Goal: Information Seeking & Learning: Learn about a topic

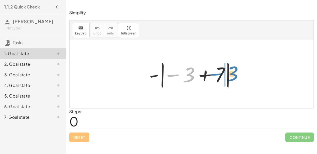
drag, startPoint x: 165, startPoint y: 74, endPoint x: 208, endPoint y: 73, distance: 43.1
click at [208, 73] on div at bounding box center [194, 73] width 94 height 29
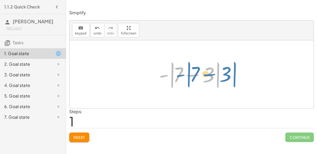
drag, startPoint x: 163, startPoint y: 74, endPoint x: 173, endPoint y: 73, distance: 10.1
click at [173, 73] on div at bounding box center [193, 74] width 74 height 30
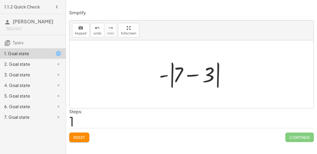
click at [197, 67] on div at bounding box center [193, 74] width 74 height 30
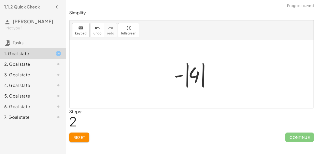
click at [195, 73] on div at bounding box center [194, 73] width 44 height 29
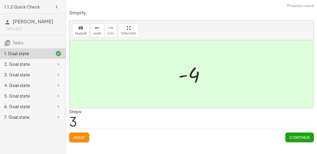
click at [300, 132] on button "Continue" at bounding box center [299, 137] width 29 height 10
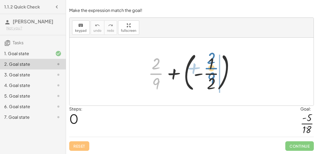
drag, startPoint x: 157, startPoint y: 75, endPoint x: 212, endPoint y: 69, distance: 55.3
click at [212, 69] on div at bounding box center [194, 71] width 96 height 44
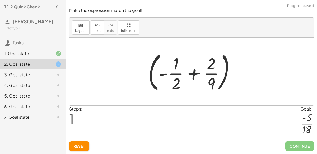
click at [195, 71] on div at bounding box center [194, 71] width 96 height 44
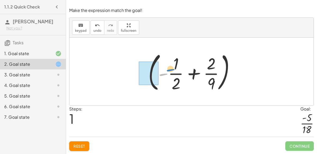
drag, startPoint x: 165, startPoint y: 72, endPoint x: 157, endPoint y: 67, distance: 9.0
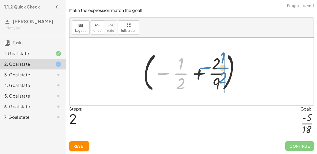
drag, startPoint x: 176, startPoint y: 71, endPoint x: 218, endPoint y: 65, distance: 41.6
click at [218, 65] on div at bounding box center [194, 71] width 106 height 44
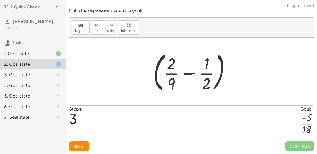
click at [184, 74] on div at bounding box center [194, 71] width 86 height 44
click at [184, 74] on div at bounding box center [194, 71] width 110 height 44
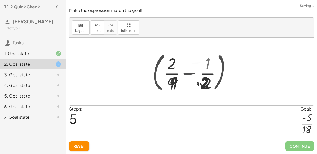
click at [184, 74] on div at bounding box center [193, 71] width 65 height 41
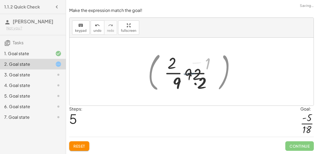
click at [184, 74] on div at bounding box center [193, 71] width 65 height 41
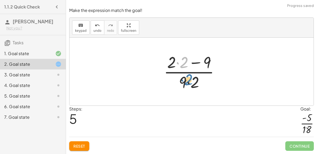
drag, startPoint x: 184, startPoint y: 63, endPoint x: 190, endPoint y: 82, distance: 19.7
click at [190, 82] on div at bounding box center [193, 71] width 65 height 41
drag, startPoint x: 183, startPoint y: 59, endPoint x: 193, endPoint y: 77, distance: 20.6
click at [193, 77] on div at bounding box center [193, 71] width 65 height 41
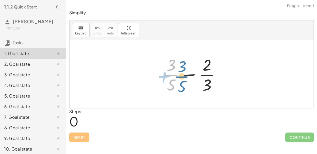
drag, startPoint x: 168, startPoint y: 73, endPoint x: 181, endPoint y: 74, distance: 12.4
click at [181, 74] on div at bounding box center [194, 74] width 66 height 41
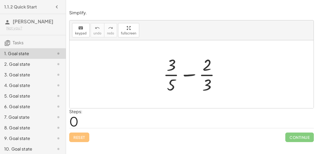
click at [185, 74] on div at bounding box center [194, 74] width 66 height 41
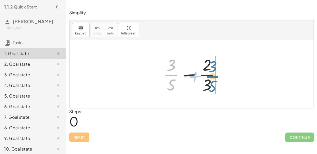
drag, startPoint x: 173, startPoint y: 73, endPoint x: 214, endPoint y: 74, distance: 40.7
click at [214, 74] on div at bounding box center [194, 74] width 66 height 41
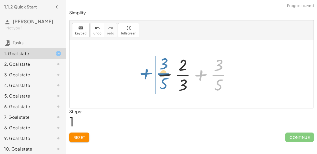
drag, startPoint x: 214, startPoint y: 74, endPoint x: 159, endPoint y: 73, distance: 55.3
click at [159, 73] on div at bounding box center [194, 74] width 82 height 41
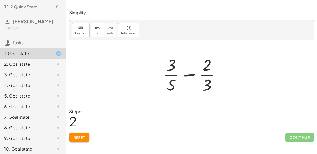
click at [184, 74] on div at bounding box center [194, 74] width 66 height 41
click at [190, 71] on div at bounding box center [194, 74] width 66 height 41
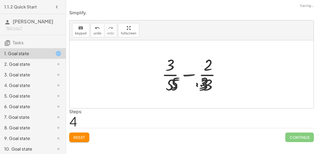
click at [190, 71] on div at bounding box center [193, 74] width 79 height 41
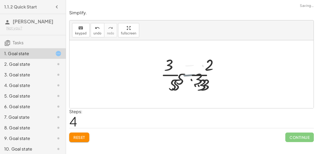
click at [190, 71] on div at bounding box center [193, 74] width 79 height 41
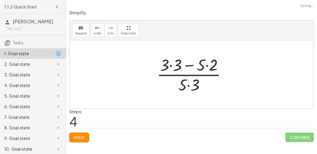
click at [190, 71] on div at bounding box center [193, 74] width 79 height 41
click at [197, 67] on div at bounding box center [193, 74] width 79 height 41
click at [190, 64] on div at bounding box center [193, 74] width 79 height 41
drag, startPoint x: 200, startPoint y: 65, endPoint x: 166, endPoint y: 67, distance: 33.4
click at [166, 67] on div at bounding box center [193, 74] width 79 height 41
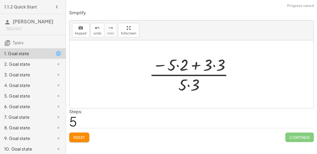
click at [193, 73] on div at bounding box center [194, 74] width 94 height 41
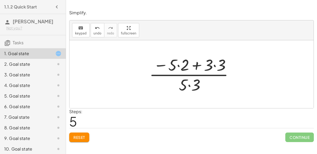
click at [193, 73] on div at bounding box center [194, 74] width 94 height 41
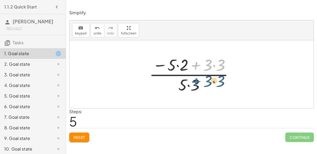
drag, startPoint x: 193, startPoint y: 62, endPoint x: 192, endPoint y: 79, distance: 16.9
click at [192, 79] on div at bounding box center [194, 74] width 94 height 41
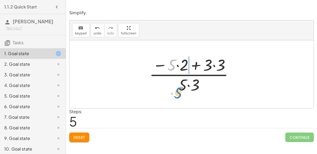
drag, startPoint x: 172, startPoint y: 64, endPoint x: 179, endPoint y: 92, distance: 28.1
click at [179, 92] on div at bounding box center [194, 74] width 94 height 41
click at [79, 139] on button "Reset" at bounding box center [79, 137] width 20 height 10
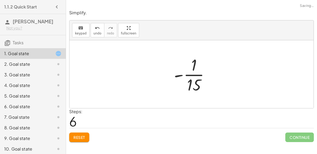
click at [86, 137] on button "Reset" at bounding box center [79, 137] width 20 height 10
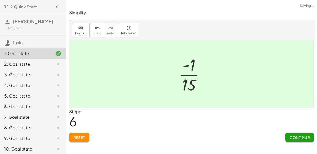
click at [301, 140] on button "Continue" at bounding box center [299, 137] width 29 height 10
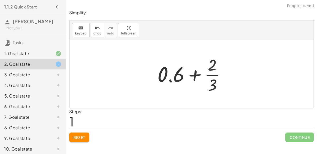
click at [85, 126] on div "Steps: 1" at bounding box center [191, 118] width 245 height 20
click at [84, 140] on button "Reset" at bounding box center [79, 137] width 20 height 10
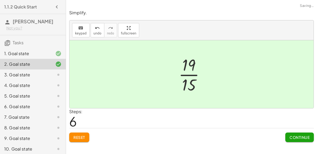
click at [297, 139] on button "Continue" at bounding box center [299, 137] width 29 height 10
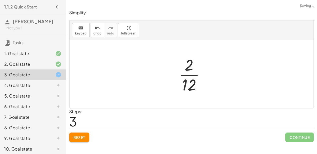
click at [304, 139] on span "Continue" at bounding box center [299, 137] width 29 height 10
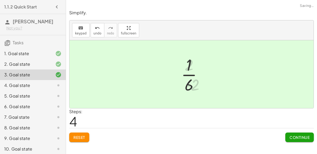
click at [304, 146] on div "Simplify. keyboard keypad undo undo redo redo fullscreen + · 3 · 5 − · 2 · 3 + …" at bounding box center [191, 77] width 251 height 154
click at [302, 135] on span "Continue" at bounding box center [300, 137] width 20 height 5
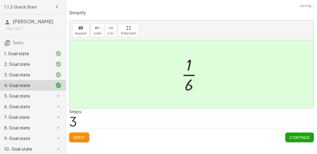
click at [301, 137] on span "Continue" at bounding box center [300, 137] width 20 height 5
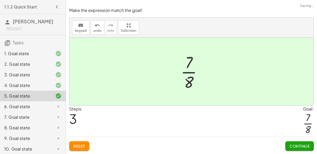
click at [299, 142] on button "Continue" at bounding box center [299, 146] width 29 height 10
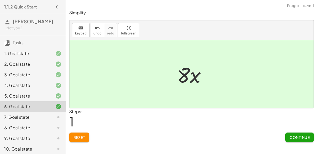
click at [306, 138] on span "Continue" at bounding box center [300, 137] width 20 height 5
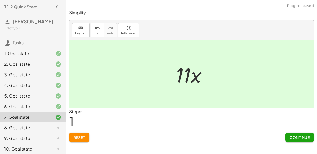
click at [294, 135] on span "Continue" at bounding box center [300, 137] width 20 height 5
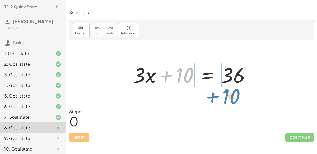
drag, startPoint x: 186, startPoint y: 69, endPoint x: 233, endPoint y: 90, distance: 51.0
click at [233, 90] on div "+ 10 + · 3 · x + 10 = 36" at bounding box center [192, 74] width 244 height 68
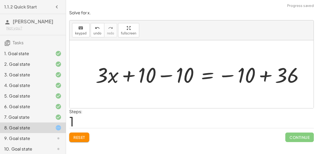
click at [162, 74] on div at bounding box center [202, 74] width 218 height 27
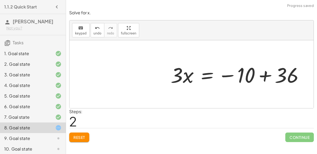
click at [265, 75] on div at bounding box center [239, 74] width 142 height 27
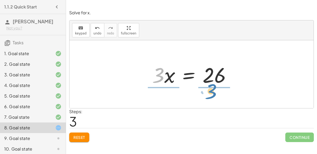
drag, startPoint x: 158, startPoint y: 74, endPoint x: 210, endPoint y: 90, distance: 54.4
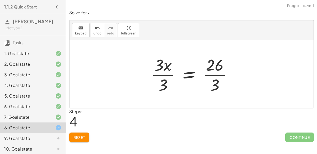
click at [210, 73] on div at bounding box center [194, 74] width 90 height 41
click at [164, 72] on div at bounding box center [194, 74] width 90 height 41
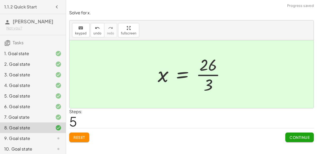
click at [305, 136] on span "Continue" at bounding box center [300, 137] width 20 height 5
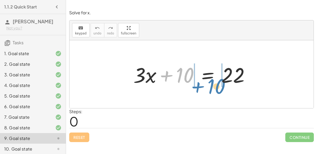
drag, startPoint x: 180, startPoint y: 71, endPoint x: 211, endPoint y: 82, distance: 33.3
click at [211, 82] on div at bounding box center [194, 74] width 126 height 27
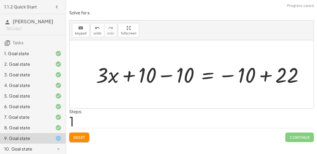
click at [161, 74] on div at bounding box center [201, 74] width 217 height 27
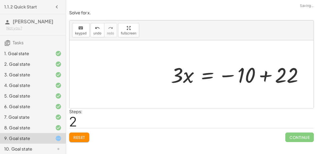
click at [263, 76] on div at bounding box center [239, 74] width 142 height 27
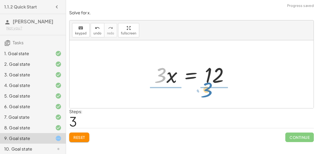
drag, startPoint x: 160, startPoint y: 75, endPoint x: 207, endPoint y: 90, distance: 49.0
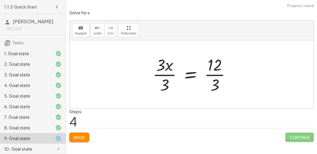
click at [166, 72] on div at bounding box center [193, 74] width 87 height 41
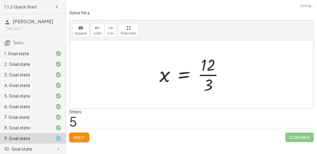
click at [207, 74] on div at bounding box center [194, 74] width 74 height 41
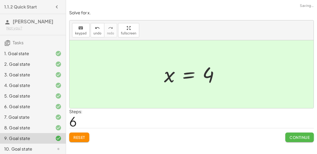
click at [294, 135] on span "Continue" at bounding box center [300, 137] width 20 height 5
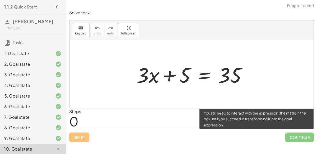
click at [294, 136] on span "Continue" at bounding box center [299, 137] width 29 height 10
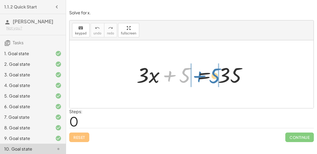
drag, startPoint x: 183, startPoint y: 74, endPoint x: 213, endPoint y: 75, distance: 29.9
click at [213, 75] on div at bounding box center [193, 74] width 119 height 27
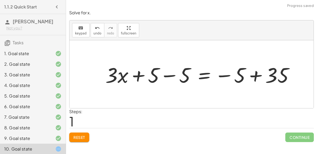
click at [172, 73] on div at bounding box center [202, 74] width 198 height 27
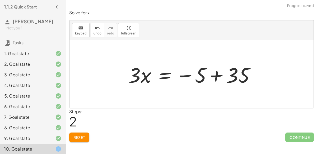
click at [216, 75] on div at bounding box center [194, 74] width 136 height 27
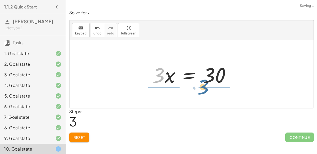
drag, startPoint x: 158, startPoint y: 72, endPoint x: 204, endPoint y: 84, distance: 47.3
click at [204, 84] on div at bounding box center [193, 74] width 87 height 27
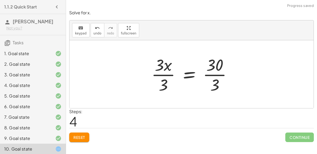
click at [164, 73] on div at bounding box center [194, 74] width 90 height 41
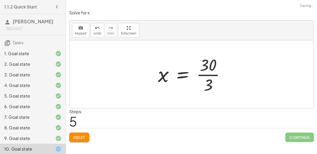
click at [217, 74] on div at bounding box center [193, 74] width 77 height 41
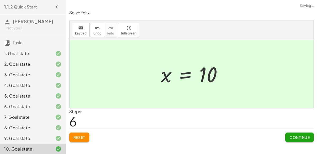
click at [289, 135] on button "Continue" at bounding box center [299, 137] width 29 height 10
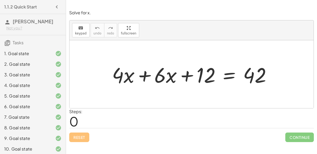
click at [144, 73] on div at bounding box center [193, 74] width 169 height 27
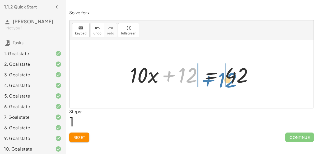
drag, startPoint x: 183, startPoint y: 73, endPoint x: 222, endPoint y: 77, distance: 39.7
click at [222, 77] on div at bounding box center [193, 74] width 133 height 27
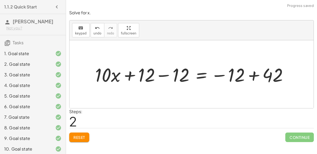
click at [164, 73] on div at bounding box center [194, 74] width 202 height 24
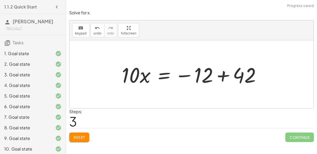
click at [221, 74] on div at bounding box center [193, 74] width 149 height 27
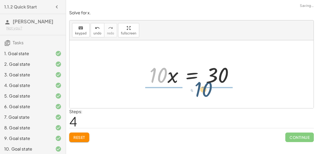
drag, startPoint x: 160, startPoint y: 73, endPoint x: 205, endPoint y: 86, distance: 47.0
click at [205, 86] on div at bounding box center [193, 74] width 93 height 27
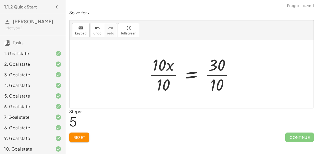
click at [161, 74] on div at bounding box center [194, 74] width 94 height 41
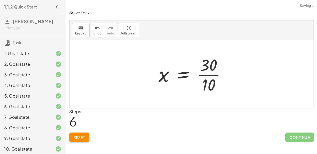
click at [221, 74] on div at bounding box center [194, 74] width 77 height 41
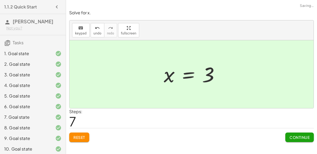
click at [302, 138] on span "Continue" at bounding box center [300, 137] width 20 height 5
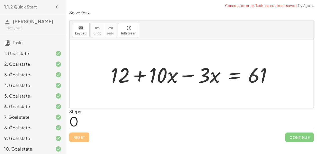
click at [189, 73] on div at bounding box center [193, 74] width 171 height 27
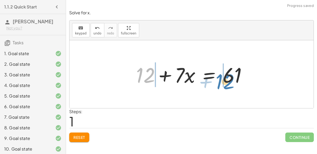
drag, startPoint x: 140, startPoint y: 71, endPoint x: 219, endPoint y: 77, distance: 79.5
click at [219, 77] on div at bounding box center [193, 74] width 120 height 27
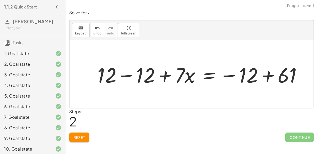
click at [124, 73] on div at bounding box center [202, 74] width 214 height 27
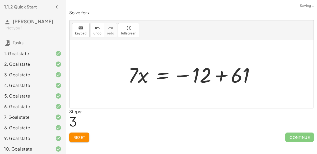
click at [221, 75] on div at bounding box center [194, 74] width 137 height 27
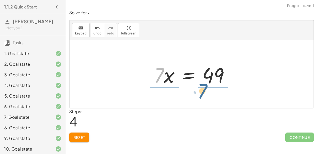
drag, startPoint x: 160, startPoint y: 69, endPoint x: 204, endPoint y: 85, distance: 46.6
click at [204, 85] on div at bounding box center [193, 74] width 85 height 27
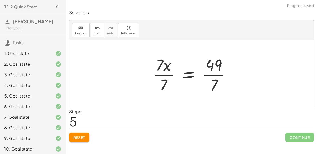
click at [164, 74] on div at bounding box center [194, 74] width 88 height 41
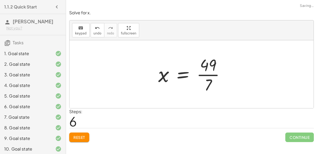
click at [210, 73] on div at bounding box center [194, 74] width 76 height 41
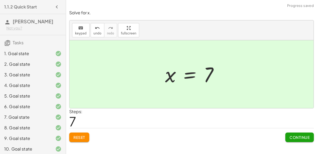
click at [295, 135] on span "Continue" at bounding box center [300, 137] width 20 height 5
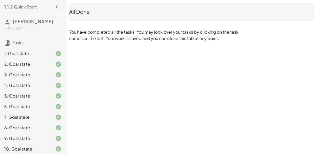
click at [77, 15] on div "All Done" at bounding box center [191, 11] width 245 height 7
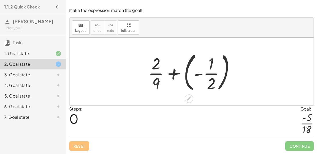
click at [174, 73] on div at bounding box center [194, 71] width 96 height 44
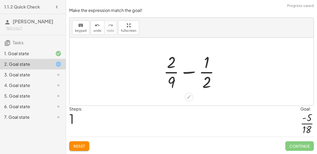
click at [185, 71] on div at bounding box center [194, 71] width 66 height 41
drag, startPoint x: 171, startPoint y: 81, endPoint x: 203, endPoint y: 63, distance: 36.8
click at [203, 63] on div at bounding box center [194, 71] width 66 height 41
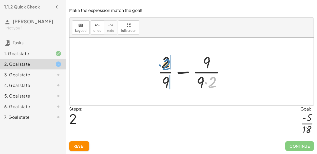
drag, startPoint x: 210, startPoint y: 79, endPoint x: 164, endPoint y: 62, distance: 49.0
click at [164, 62] on div at bounding box center [193, 71] width 77 height 41
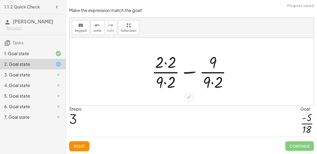
click at [188, 70] on div at bounding box center [193, 71] width 89 height 41
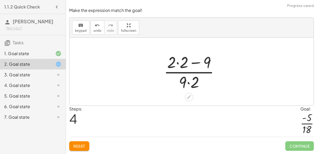
click at [188, 71] on div at bounding box center [193, 71] width 65 height 41
click at [196, 62] on div at bounding box center [193, 71] width 65 height 41
drag, startPoint x: 195, startPoint y: 62, endPoint x: 193, endPoint y: 60, distance: 3.0
click at [193, 60] on div at bounding box center [193, 71] width 65 height 41
click at [190, 102] on div at bounding box center [192, 72] width 244 height 68
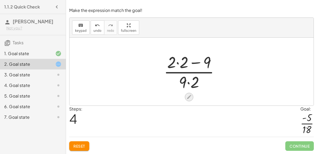
click at [190, 98] on icon at bounding box center [189, 97] width 6 height 6
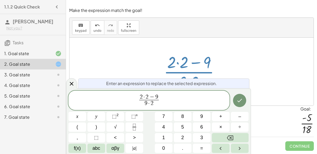
click at [150, 104] on span "·" at bounding box center [148, 103] width 3 height 6
click at [227, 128] on button "×" at bounding box center [221, 126] width 18 height 9
click at [222, 127] on button "×" at bounding box center [221, 126] width 18 height 9
click at [234, 136] on button "Backspace" at bounding box center [230, 137] width 37 height 9
click at [236, 96] on button "Done" at bounding box center [239, 100] width 13 height 13
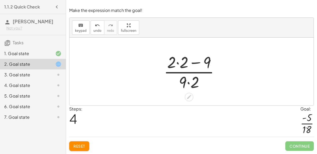
click at [187, 83] on div at bounding box center [193, 71] width 65 height 41
click at [183, 65] on div at bounding box center [193, 71] width 65 height 41
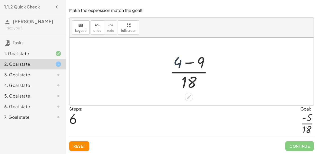
click at [178, 68] on div at bounding box center [193, 71] width 53 height 41
click at [186, 62] on div at bounding box center [193, 71] width 53 height 41
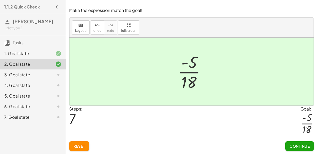
click at [296, 144] on span "Continue" at bounding box center [300, 145] width 20 height 5
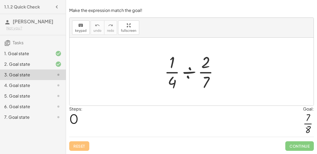
click at [194, 71] on div at bounding box center [194, 71] width 64 height 41
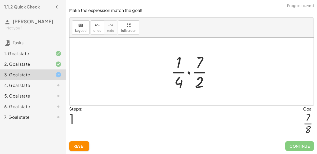
click at [188, 72] on div at bounding box center [193, 71] width 51 height 41
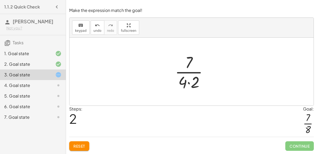
click at [187, 83] on div at bounding box center [193, 71] width 43 height 41
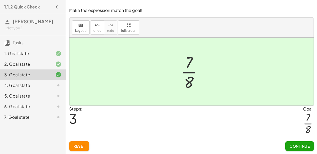
click at [311, 144] on button "Continue" at bounding box center [299, 146] width 29 height 10
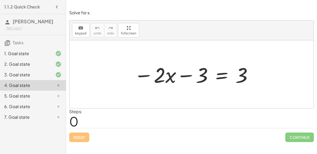
click at [187, 76] on div at bounding box center [193, 74] width 125 height 27
click at [218, 73] on div at bounding box center [193, 74] width 125 height 27
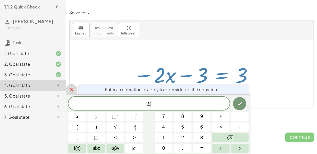
click at [70, 90] on icon at bounding box center [72, 90] width 4 height 4
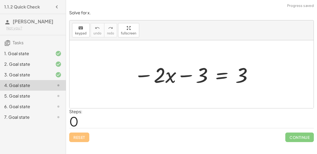
click at [183, 74] on div at bounding box center [193, 74] width 125 height 27
click at [220, 72] on div at bounding box center [193, 74] width 125 height 27
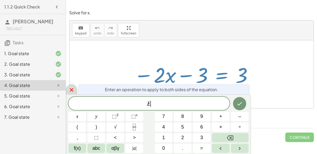
click at [70, 87] on icon at bounding box center [71, 89] width 6 height 6
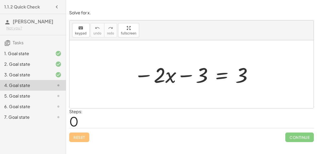
click at [144, 75] on div at bounding box center [193, 74] width 125 height 27
click at [159, 74] on div at bounding box center [193, 74] width 125 height 27
click at [182, 75] on div at bounding box center [193, 74] width 125 height 27
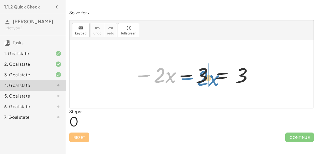
drag, startPoint x: 146, startPoint y: 74, endPoint x: 189, endPoint y: 77, distance: 43.2
click at [189, 77] on div at bounding box center [193, 74] width 125 height 27
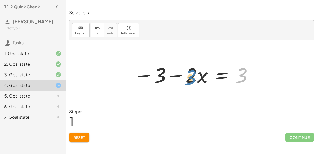
drag, startPoint x: 242, startPoint y: 72, endPoint x: 191, endPoint y: 74, distance: 51.0
click at [191, 74] on div at bounding box center [193, 74] width 125 height 27
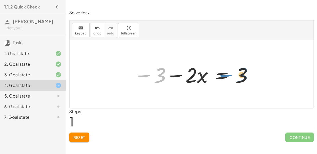
drag, startPoint x: 159, startPoint y: 74, endPoint x: 241, endPoint y: 73, distance: 81.9
click at [241, 73] on div at bounding box center [193, 74] width 125 height 27
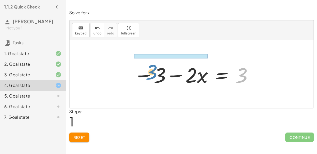
drag, startPoint x: 241, startPoint y: 73, endPoint x: 154, endPoint y: 71, distance: 87.5
click at [154, 71] on div at bounding box center [193, 74] width 125 height 27
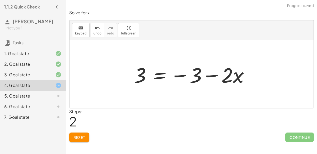
click at [225, 79] on div at bounding box center [193, 74] width 125 height 27
click at [82, 138] on span "Reset" at bounding box center [79, 137] width 12 height 5
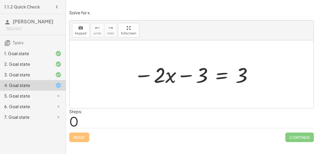
click at [155, 73] on div at bounding box center [193, 74] width 125 height 27
drag, startPoint x: 146, startPoint y: 73, endPoint x: 161, endPoint y: 71, distance: 15.7
click at [161, 71] on div at bounding box center [193, 74] width 125 height 27
drag, startPoint x: 198, startPoint y: 74, endPoint x: 196, endPoint y: 72, distance: 3.2
click at [196, 72] on div at bounding box center [193, 74] width 125 height 27
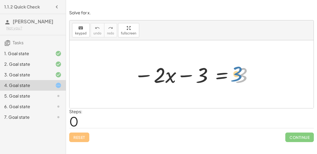
click at [243, 69] on div at bounding box center [193, 74] width 125 height 27
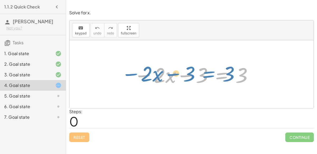
drag, startPoint x: 225, startPoint y: 75, endPoint x: 213, endPoint y: 74, distance: 12.2
click at [213, 74] on div at bounding box center [193, 74] width 125 height 27
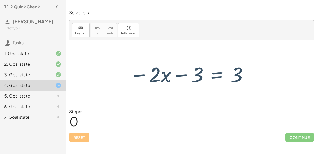
click at [211, 74] on div at bounding box center [193, 74] width 125 height 27
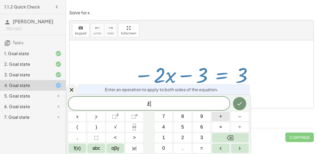
click at [224, 118] on button "+" at bounding box center [221, 116] width 18 height 9
click at [205, 136] on button "3" at bounding box center [202, 137] width 18 height 9
click at [236, 105] on button "Done" at bounding box center [239, 103] width 13 height 13
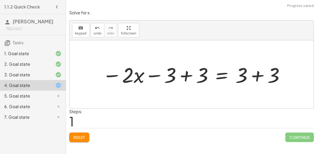
click at [188, 75] on div at bounding box center [194, 74] width 188 height 27
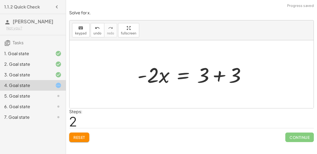
click at [217, 74] on div at bounding box center [194, 74] width 118 height 27
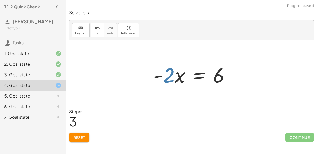
click at [169, 78] on div at bounding box center [194, 74] width 86 height 27
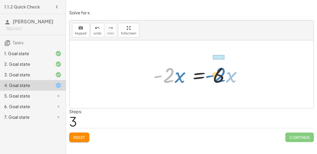
drag, startPoint x: 170, startPoint y: 75, endPoint x: 221, endPoint y: 74, distance: 51.0
click at [221, 74] on div at bounding box center [194, 74] width 86 height 27
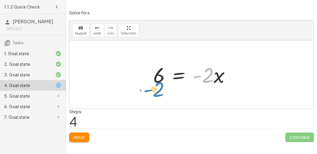
drag, startPoint x: 205, startPoint y: 75, endPoint x: 156, endPoint y: 89, distance: 50.9
drag, startPoint x: 213, startPoint y: 75, endPoint x: 162, endPoint y: 92, distance: 53.6
click at [162, 92] on div "− · 2 · x − 3 = 3 − · 2 · x − 3 + 3 = + 3 + 3 − · 2 · x + 0 = + 3 + 3 · - 2 · x…" at bounding box center [192, 74] width 244 height 68
click at [177, 74] on div at bounding box center [194, 74] width 86 height 27
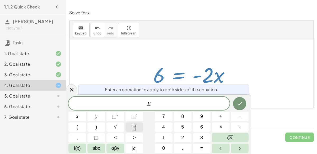
click at [138, 127] on button "Fraction" at bounding box center [135, 126] width 18 height 9
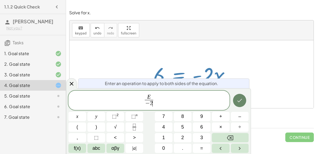
click at [239, 100] on icon "Done" at bounding box center [240, 100] width 6 height 6
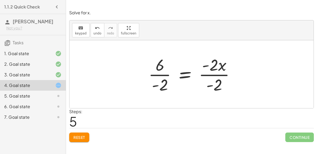
click at [188, 73] on div at bounding box center [194, 74] width 96 height 41
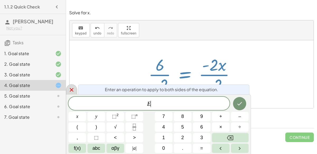
click at [68, 86] on div at bounding box center [71, 89] width 11 height 10
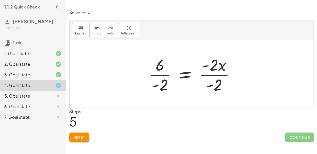
click at [213, 65] on div at bounding box center [194, 74] width 96 height 41
click at [205, 73] on div at bounding box center [194, 74] width 96 height 41
click at [205, 76] on div at bounding box center [194, 74] width 96 height 41
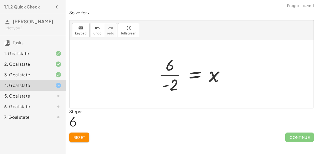
click at [172, 74] on div at bounding box center [194, 74] width 76 height 41
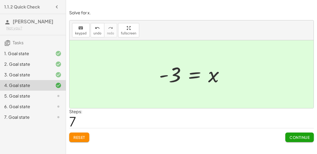
click at [296, 138] on span "Continue" at bounding box center [300, 137] width 20 height 5
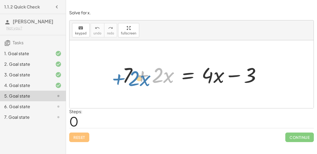
drag, startPoint x: 132, startPoint y: 77, endPoint x: 82, endPoint y: 75, distance: 50.0
click at [82, 75] on div "+ · 2 · x + 7 + · 2 · x = + · 4 · x − 3" at bounding box center [192, 74] width 244 height 68
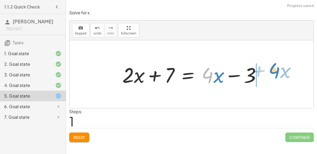
drag, startPoint x: 206, startPoint y: 80, endPoint x: 278, endPoint y: 76, distance: 71.5
click at [278, 76] on div "+ 7 + · 2 · x = + · 4 · x − 3 · 4 + · x + 7 + · 2 · x = + · 4 · x − 3" at bounding box center [192, 74] width 244 height 68
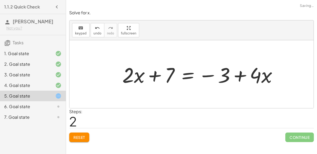
click at [192, 76] on div at bounding box center [202, 74] width 164 height 27
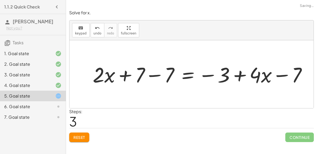
click at [149, 77] on div at bounding box center [201, 74] width 202 height 25
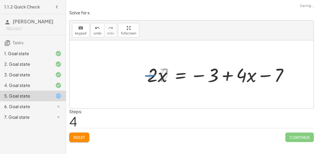
click at [220, 73] on div at bounding box center [220, 74] width 149 height 25
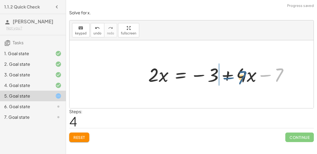
drag, startPoint x: 279, startPoint y: 74, endPoint x: 241, endPoint y: 76, distance: 38.4
click at [241, 76] on div at bounding box center [220, 74] width 149 height 25
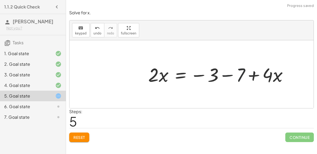
click at [226, 76] on div at bounding box center [220, 74] width 149 height 25
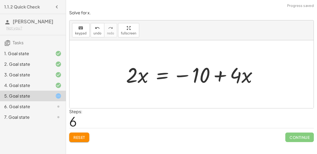
click at [72, 137] on button "Reset" at bounding box center [79, 137] width 20 height 10
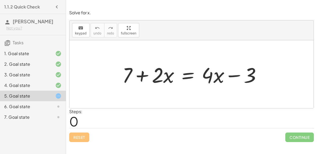
click at [186, 78] on div at bounding box center [194, 74] width 148 height 27
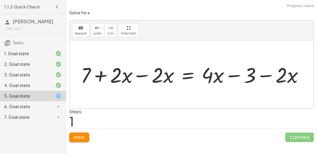
click at [142, 75] on div at bounding box center [193, 74] width 233 height 27
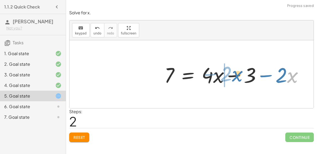
drag, startPoint x: 289, startPoint y: 76, endPoint x: 230, endPoint y: 74, distance: 59.2
click at [230, 74] on div at bounding box center [236, 74] width 148 height 27
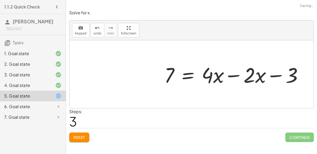
click at [233, 74] on div at bounding box center [236, 74] width 148 height 27
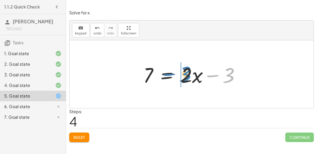
drag, startPoint x: 228, startPoint y: 79, endPoint x: 185, endPoint y: 77, distance: 43.6
click at [185, 77] on div at bounding box center [194, 74] width 106 height 27
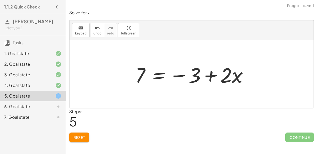
click at [162, 76] on div at bounding box center [194, 74] width 122 height 27
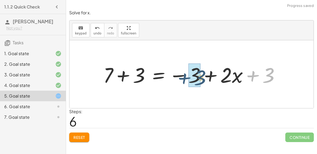
drag, startPoint x: 262, startPoint y: 78, endPoint x: 185, endPoint y: 80, distance: 77.5
click at [185, 80] on div at bounding box center [194, 74] width 186 height 27
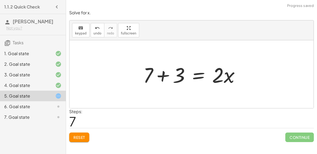
click at [168, 76] on div at bounding box center [194, 74] width 106 height 27
click at [197, 75] on div at bounding box center [205, 74] width 82 height 27
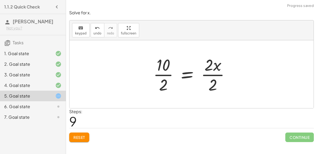
click at [218, 75] on div at bounding box center [194, 74] width 86 height 41
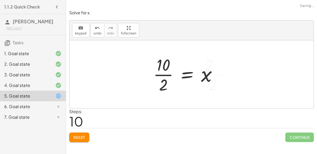
click at [164, 74] on div at bounding box center [187, 74] width 73 height 41
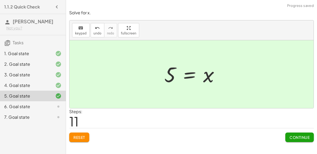
click at [294, 135] on span "Continue" at bounding box center [300, 137] width 20 height 5
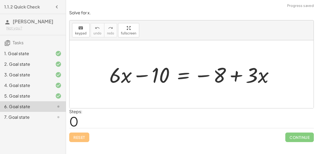
click at [204, 76] on div at bounding box center [194, 74] width 174 height 27
click at [177, 73] on div at bounding box center [194, 74] width 174 height 27
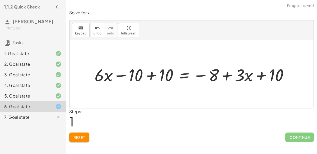
click at [151, 74] on div at bounding box center [194, 74] width 204 height 22
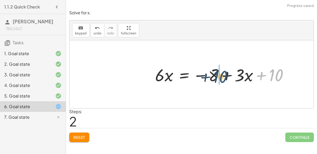
drag, startPoint x: 279, startPoint y: 73, endPoint x: 222, endPoint y: 74, distance: 56.3
click at [222, 74] on div at bounding box center [224, 74] width 143 height 22
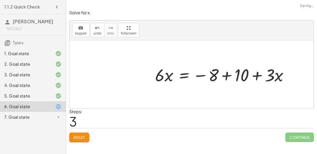
click at [222, 74] on div at bounding box center [224, 74] width 143 height 22
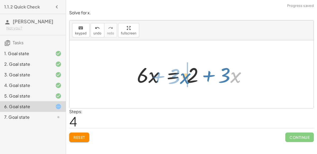
drag, startPoint x: 237, startPoint y: 77, endPoint x: 185, endPoint y: 78, distance: 52.1
click at [185, 78] on div at bounding box center [193, 74] width 119 height 27
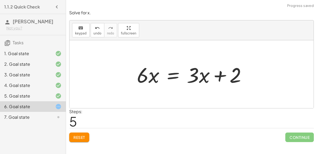
click at [170, 75] on div at bounding box center [193, 74] width 119 height 27
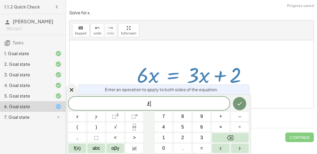
click at [170, 75] on div at bounding box center [193, 74] width 119 height 27
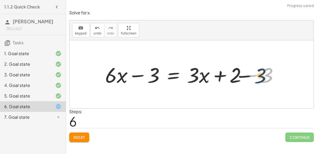
drag, startPoint x: 270, startPoint y: 75, endPoint x: 258, endPoint y: 75, distance: 12.7
click at [258, 75] on div at bounding box center [194, 74] width 183 height 27
click at [94, 27] on div "undo" at bounding box center [98, 28] width 8 height 6
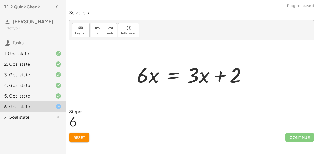
click at [177, 70] on div at bounding box center [193, 74] width 119 height 27
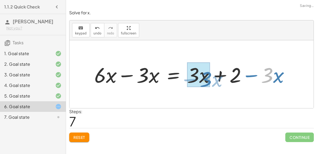
drag, startPoint x: 265, startPoint y: 71, endPoint x: 203, endPoint y: 75, distance: 62.2
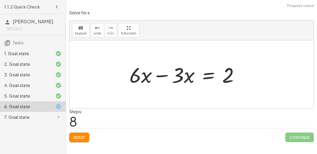
click at [137, 78] on div at bounding box center [186, 74] width 119 height 27
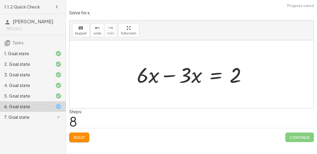
click at [159, 76] on div at bounding box center [193, 74] width 119 height 27
click at [175, 77] on div at bounding box center [193, 74] width 119 height 27
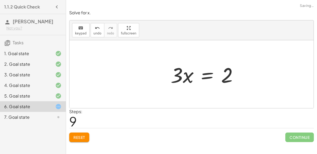
click at [211, 72] on div at bounding box center [206, 74] width 77 height 27
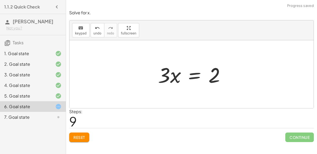
click at [197, 76] on div at bounding box center [193, 74] width 77 height 27
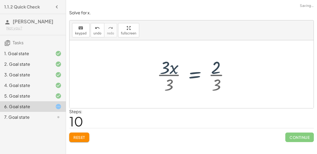
click at [169, 74] on div at bounding box center [195, 74] width 82 height 41
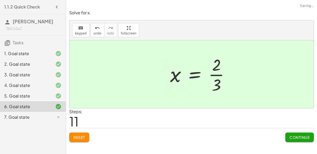
click at [219, 69] on div at bounding box center [202, 74] width 69 height 41
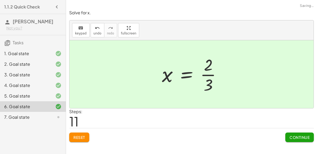
click at [305, 140] on button "Continue" at bounding box center [299, 137] width 29 height 10
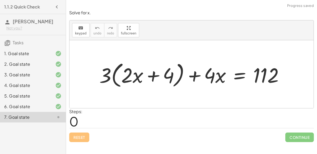
click at [139, 82] on div at bounding box center [194, 74] width 194 height 30
click at [121, 70] on div at bounding box center [194, 74] width 194 height 30
click at [152, 75] on div at bounding box center [194, 74] width 194 height 30
drag, startPoint x: 140, startPoint y: 77, endPoint x: 142, endPoint y: 77, distance: 2.7
click at [142, 77] on div at bounding box center [194, 74] width 194 height 30
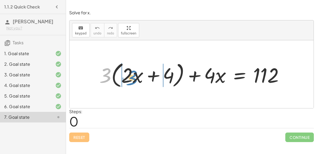
drag, startPoint x: 105, startPoint y: 79, endPoint x: 127, endPoint y: 82, distance: 22.2
click at [127, 82] on div at bounding box center [194, 74] width 194 height 30
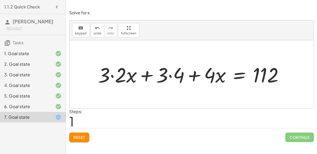
click at [112, 74] on div at bounding box center [192, 74] width 195 height 27
click at [169, 74] on div at bounding box center [201, 74] width 179 height 27
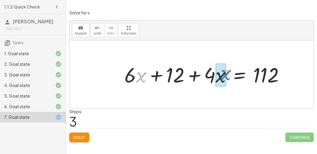
drag, startPoint x: 141, startPoint y: 73, endPoint x: 223, endPoint y: 74, distance: 81.4
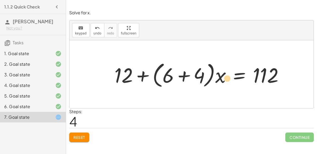
drag, startPoint x: 220, startPoint y: 79, endPoint x: 219, endPoint y: 83, distance: 4.9
click at [219, 83] on div at bounding box center [201, 74] width 179 height 30
click at [97, 30] on icon "undo" at bounding box center [97, 28] width 5 height 6
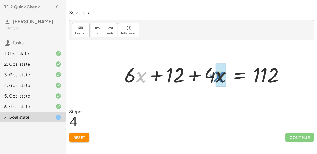
drag, startPoint x: 142, startPoint y: 77, endPoint x: 220, endPoint y: 77, distance: 78.5
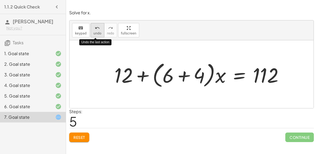
click at [96, 27] on icon "undo" at bounding box center [97, 28] width 5 height 6
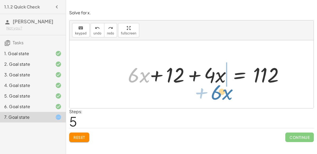
drag, startPoint x: 133, startPoint y: 79, endPoint x: 216, endPoint y: 95, distance: 84.7
click at [216, 95] on div "+ · 3 · ( + · 2 · x + 4 ) + · 4 · x = 112 + · 3 · 2 · x + · 3 · 4 + · 4 · x = 1…" at bounding box center [192, 74] width 244 height 68
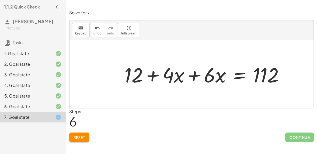
click at [192, 72] on div at bounding box center [206, 74] width 169 height 27
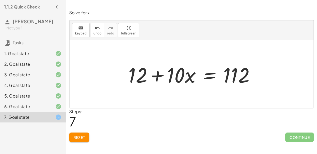
click at [155, 72] on div at bounding box center [194, 74] width 136 height 27
drag, startPoint x: 139, startPoint y: 75, endPoint x: 240, endPoint y: 76, distance: 101.2
click at [240, 76] on div at bounding box center [194, 74] width 136 height 27
click at [210, 75] on div at bounding box center [194, 74] width 136 height 27
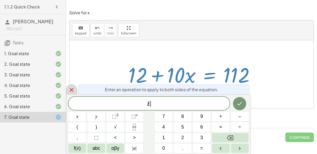
click at [69, 90] on icon at bounding box center [71, 89] width 6 height 6
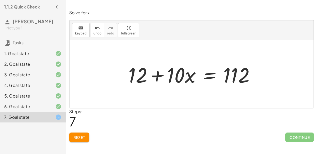
click at [207, 76] on div at bounding box center [194, 74] width 136 height 27
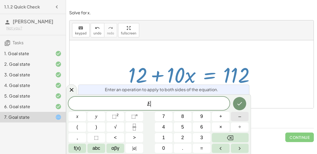
click at [242, 115] on button "–" at bounding box center [240, 116] width 18 height 9
click at [164, 135] on span "1" at bounding box center [163, 137] width 3 height 7
click at [188, 136] on button "2" at bounding box center [183, 137] width 18 height 9
click at [240, 105] on icon "Done" at bounding box center [240, 103] width 6 height 6
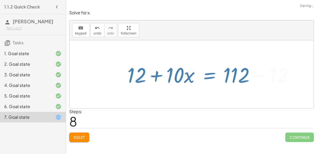
click at [240, 105] on div at bounding box center [192, 74] width 244 height 68
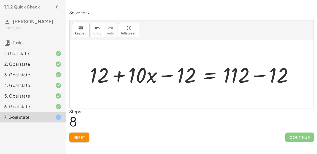
click at [119, 73] on div at bounding box center [193, 74] width 213 height 27
click at [162, 75] on div at bounding box center [193, 74] width 213 height 27
click at [207, 73] on div at bounding box center [193, 74] width 213 height 27
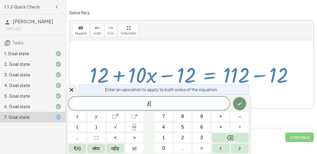
click at [207, 73] on div at bounding box center [193, 74] width 213 height 27
click at [71, 86] on icon at bounding box center [71, 89] width 6 height 6
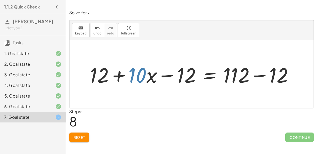
click at [143, 69] on div at bounding box center [193, 74] width 213 height 27
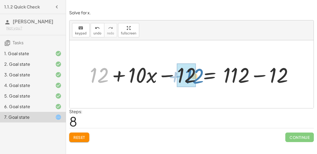
drag, startPoint x: 103, startPoint y: 78, endPoint x: 198, endPoint y: 79, distance: 95.2
click at [198, 79] on div at bounding box center [193, 74] width 213 height 27
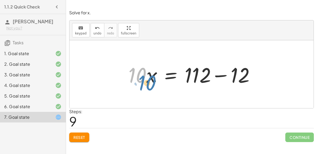
drag, startPoint x: 140, startPoint y: 76, endPoint x: 143, endPoint y: 85, distance: 9.6
click at [143, 85] on div at bounding box center [194, 74] width 136 height 27
click at [226, 74] on div at bounding box center [194, 74] width 136 height 27
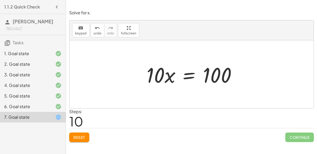
click at [190, 73] on div at bounding box center [193, 74] width 99 height 27
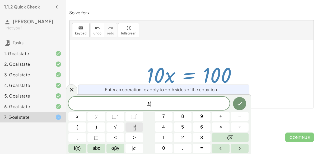
click at [139, 128] on button "Fraction" at bounding box center [135, 126] width 18 height 9
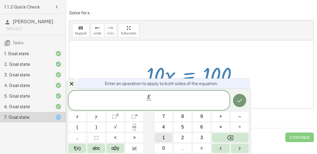
click at [167, 136] on button "1" at bounding box center [164, 137] width 18 height 9
click at [164, 144] on span "0" at bounding box center [163, 147] width 3 height 7
click at [239, 100] on icon "Done" at bounding box center [240, 100] width 6 height 6
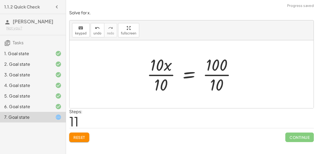
click at [191, 71] on div at bounding box center [193, 74] width 99 height 41
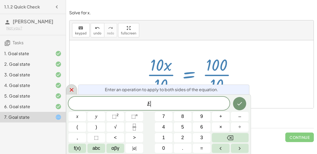
click at [70, 87] on icon at bounding box center [71, 89] width 6 height 6
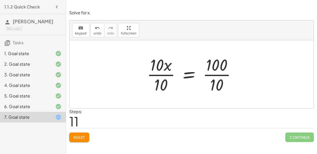
click at [154, 65] on div at bounding box center [193, 74] width 99 height 41
click at [155, 73] on div at bounding box center [193, 74] width 99 height 41
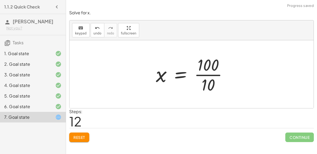
click at [200, 72] on div at bounding box center [193, 74] width 81 height 41
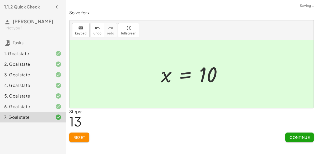
click at [296, 133] on button "Continue" at bounding box center [299, 137] width 29 height 10
